Goal: Task Accomplishment & Management: Use online tool/utility

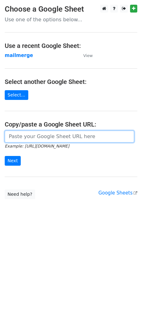
click at [31, 134] on input "url" at bounding box center [69, 137] width 129 height 12
paste input "https://docs.google.com/spreadsheets/d/1WAesjKfmY17GnHiqoci-_59yfCCePDc0WRSlVSY…"
type input "https://docs.google.com/spreadsheets/d/1WAesjKfmY17GnHiqoci-_59yfCCePDc0WRSlVSY…"
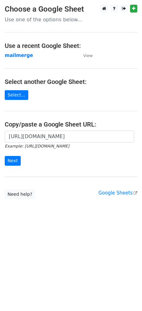
scroll to position [0, 0]
click at [12, 162] on input "Next" at bounding box center [13, 161] width 16 height 10
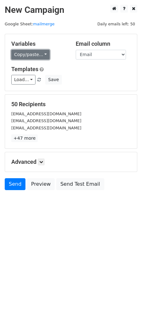
drag, startPoint x: 31, startPoint y: 56, endPoint x: 20, endPoint y: 54, distance: 11.1
click at [20, 54] on link "Copy/paste..." at bounding box center [30, 55] width 38 height 10
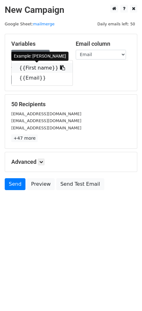
click at [27, 70] on link "{{First name}}" at bounding box center [42, 68] width 61 height 10
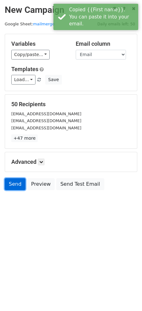
click at [18, 184] on link "Send" at bounding box center [15, 184] width 21 height 12
